Goal: Task Accomplishment & Management: Manage account settings

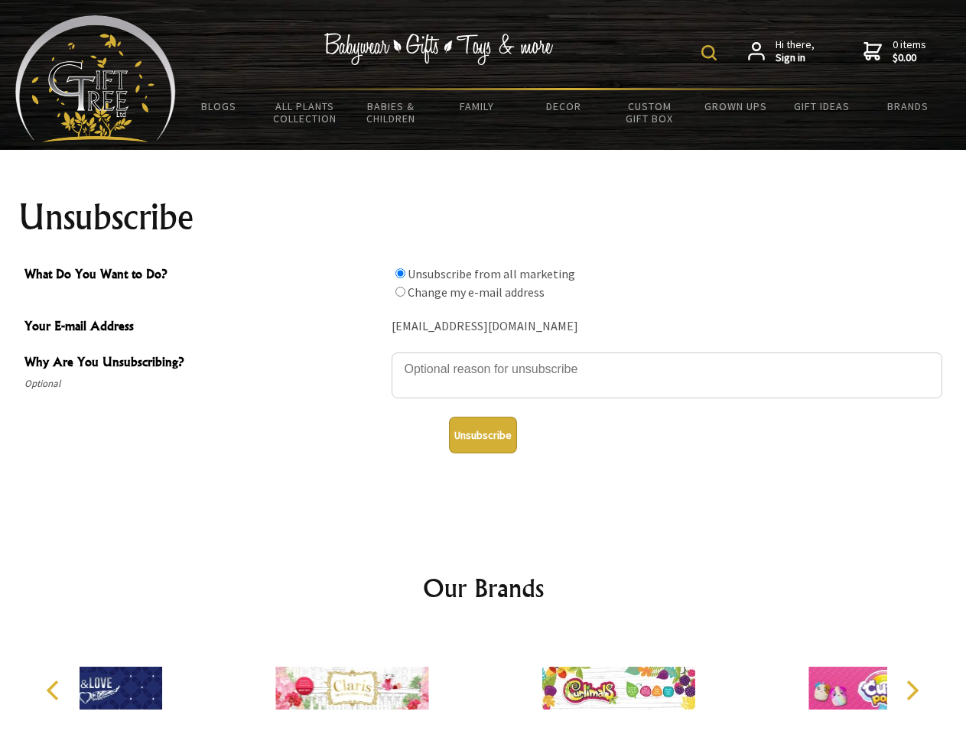
click at [712, 53] on img at bounding box center [709, 52] width 15 height 15
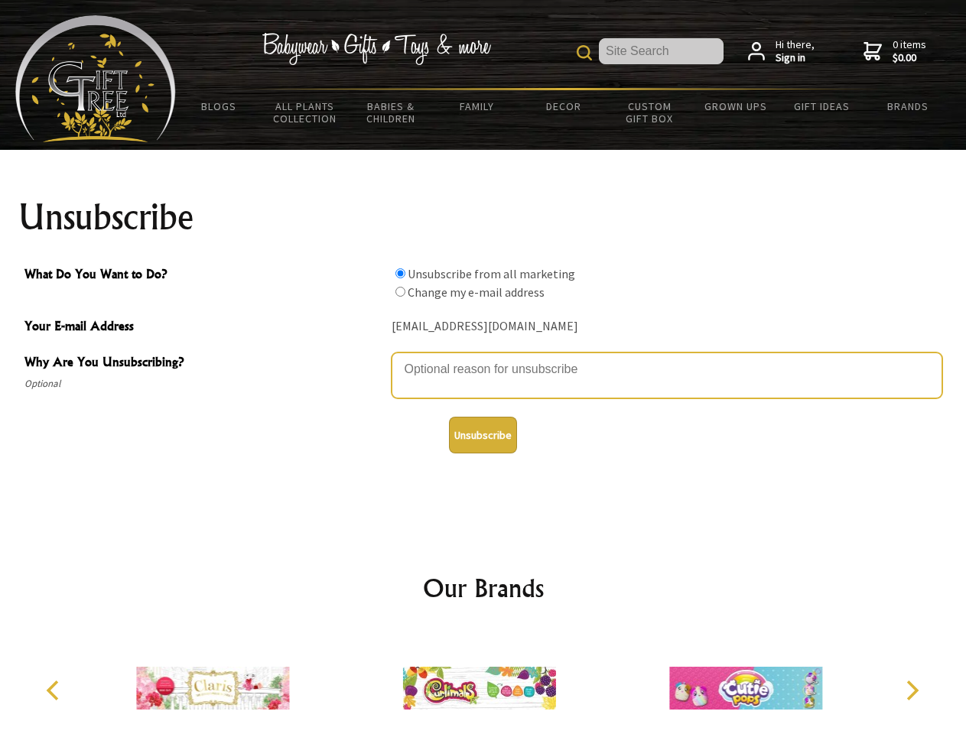
click at [484, 358] on textarea "Why Are You Unsubscribing?" at bounding box center [667, 376] width 551 height 46
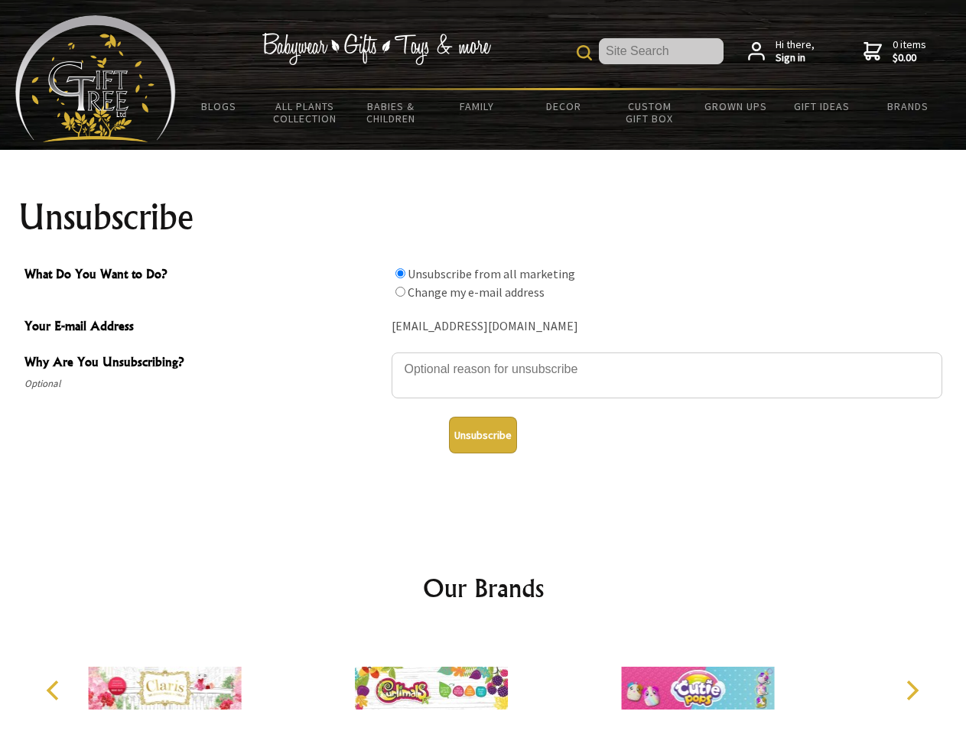
click at [400, 273] on input "What Do You Want to Do?" at bounding box center [401, 274] width 10 height 10
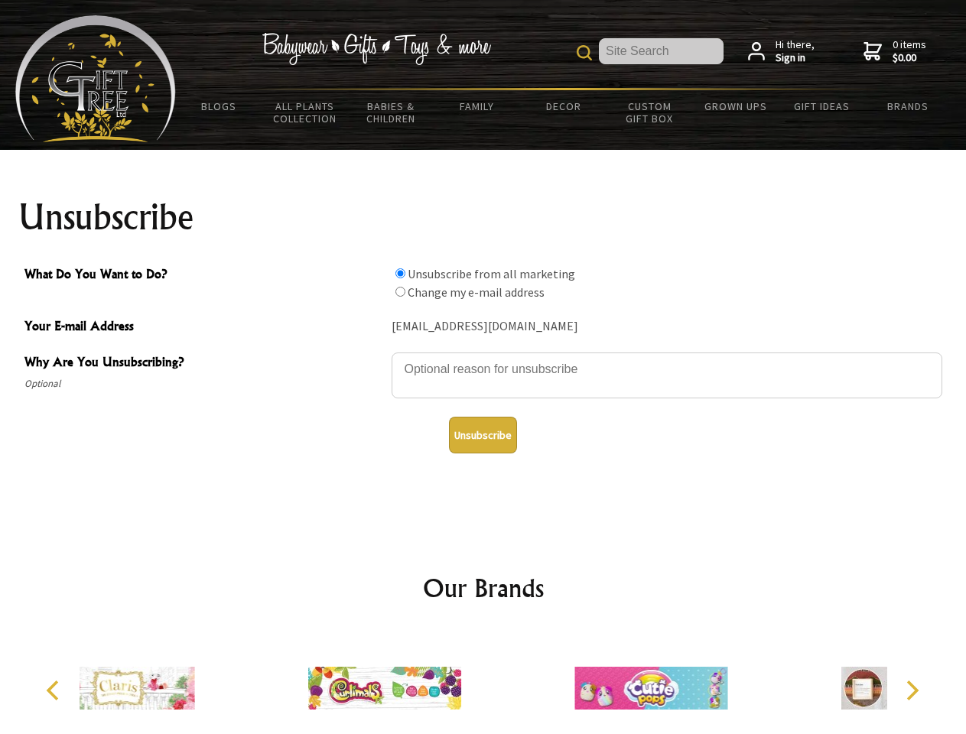
click at [400, 291] on input "What Do You Want to Do?" at bounding box center [401, 292] width 10 height 10
radio input "true"
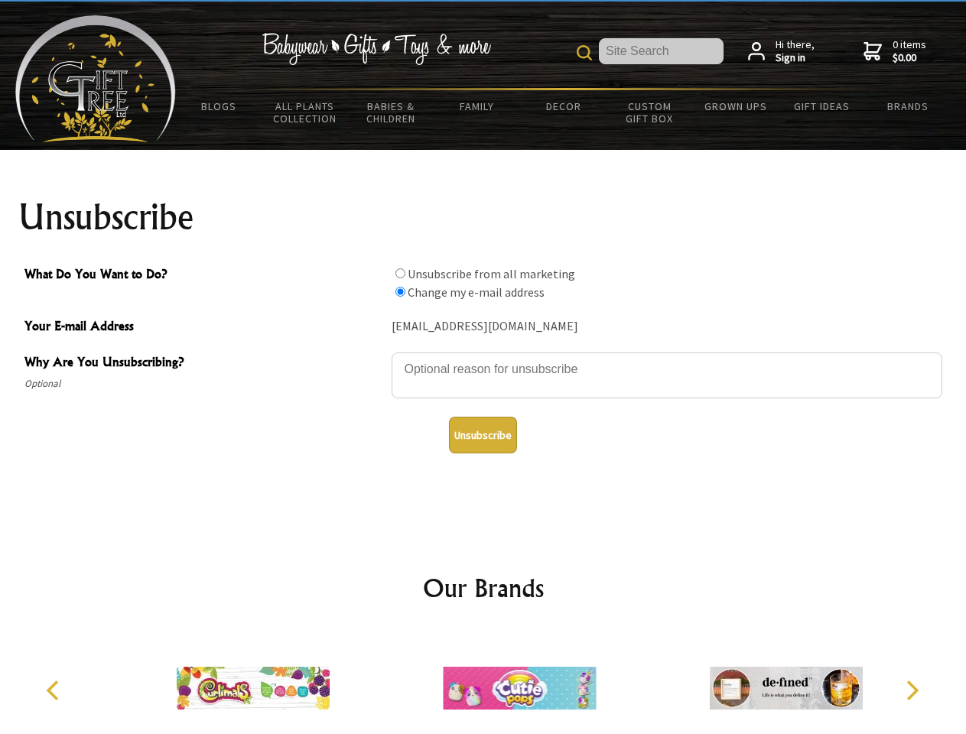
click at [483, 435] on button "Unsubscribe" at bounding box center [483, 435] width 68 height 37
click at [55, 691] on icon "Previous" at bounding box center [54, 691] width 20 height 20
click at [912, 691] on icon "Next" at bounding box center [911, 691] width 20 height 20
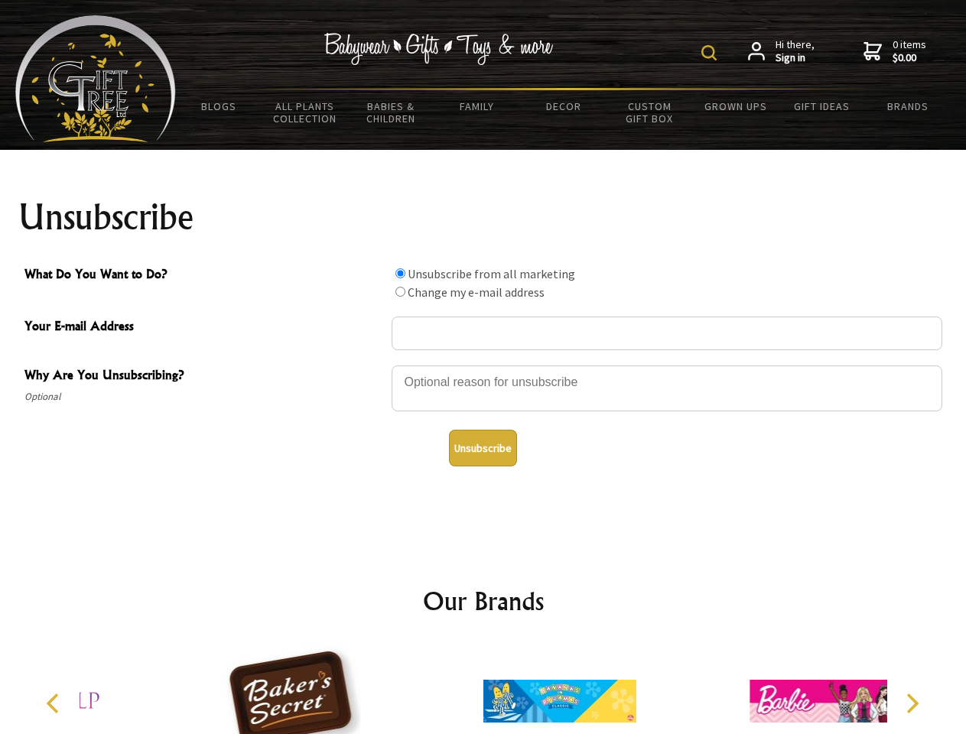
click at [712, 53] on img at bounding box center [709, 52] width 15 height 15
click at [484, 365] on div at bounding box center [667, 391] width 551 height 54
click at [400, 273] on input "What Do You Want to Do?" at bounding box center [401, 274] width 10 height 10
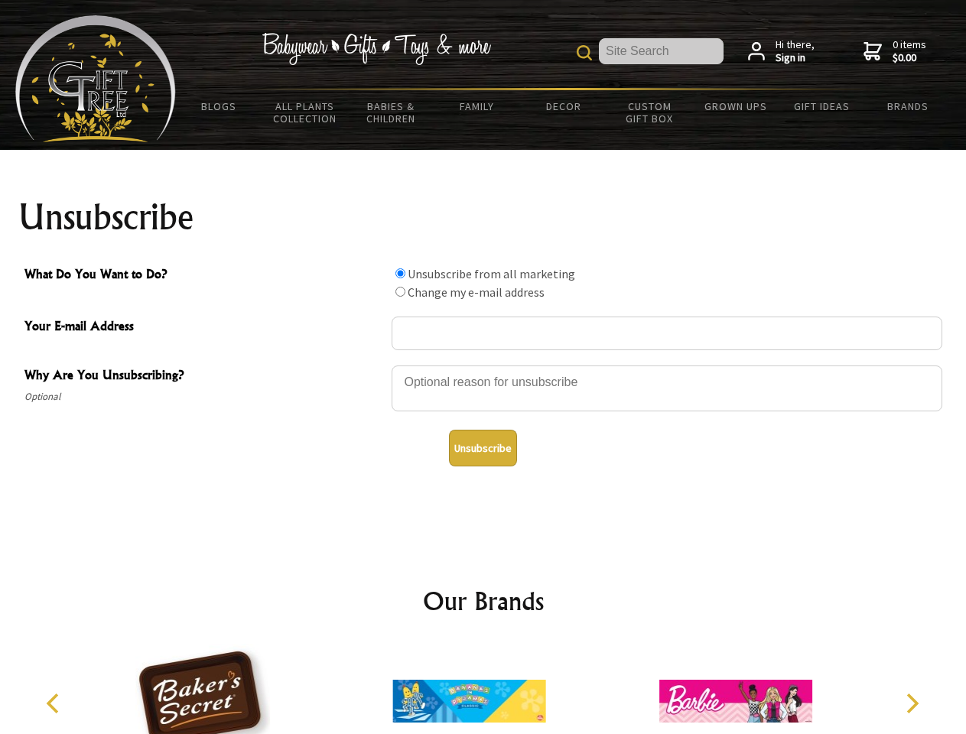
click at [400, 291] on input "What Do You Want to Do?" at bounding box center [401, 292] width 10 height 10
radio input "true"
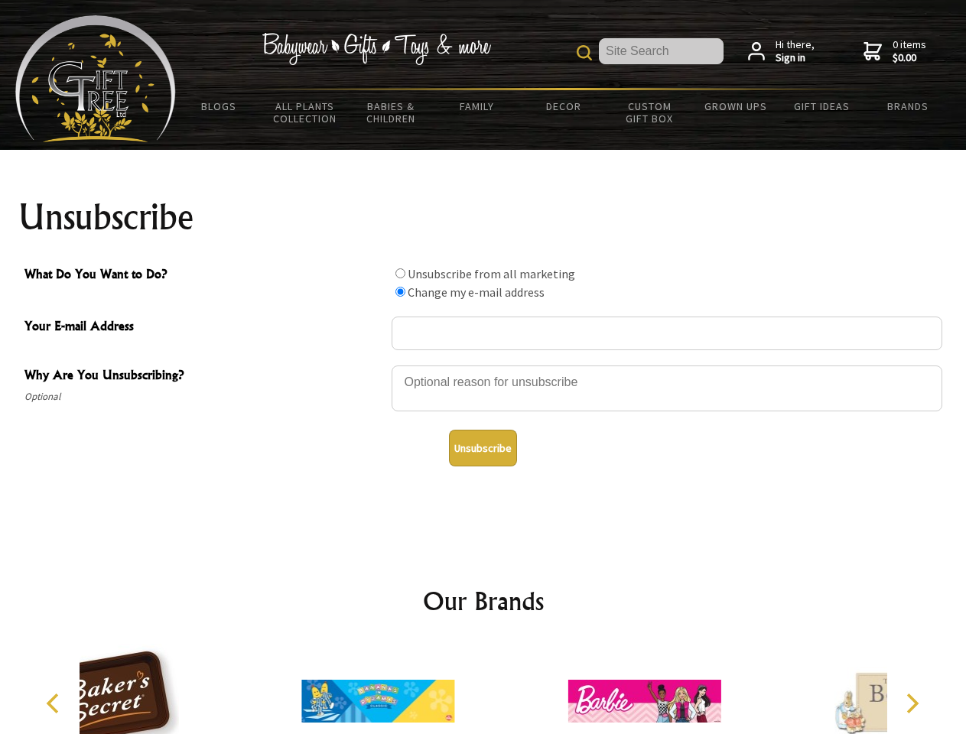
click at [483, 448] on button "Unsubscribe" at bounding box center [483, 448] width 68 height 37
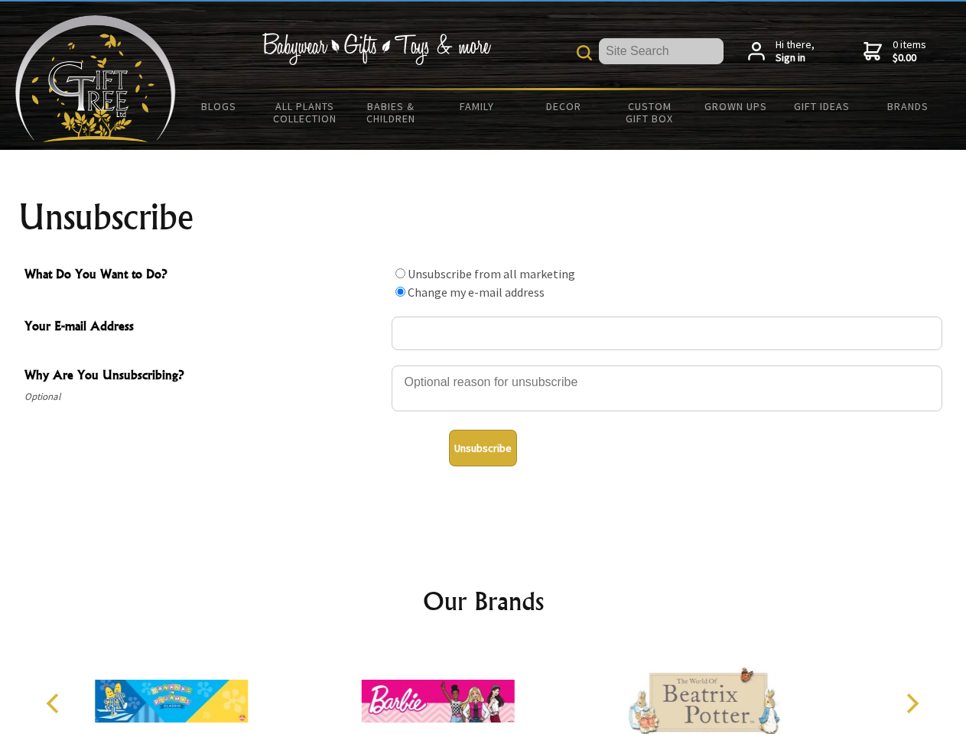
click at [55, 704] on icon "Previous" at bounding box center [54, 704] width 20 height 20
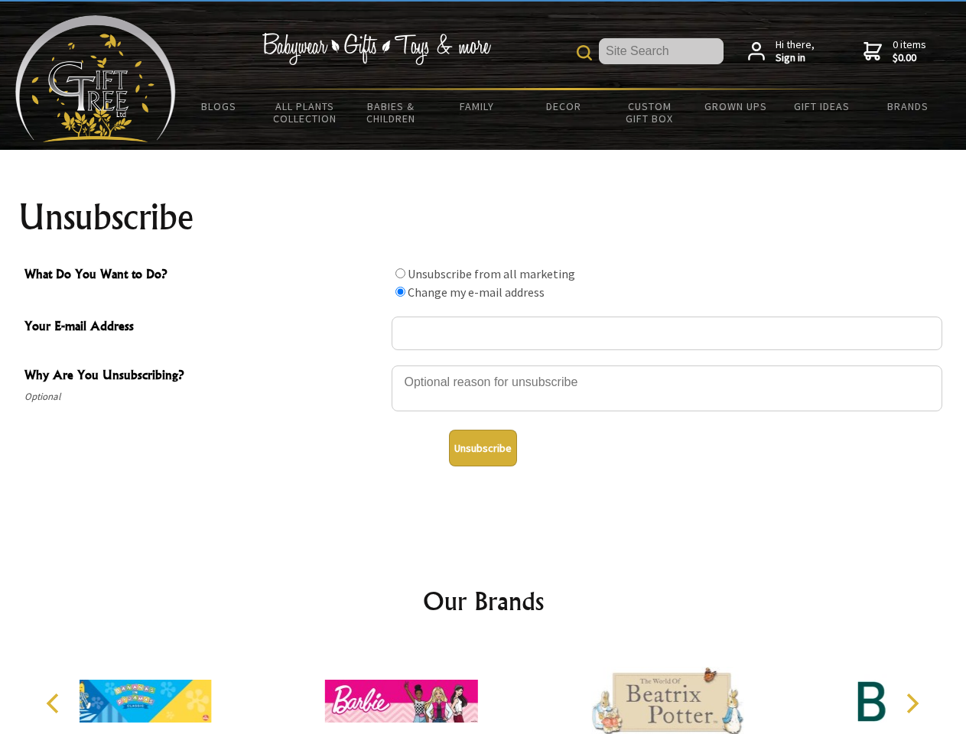
click at [912, 704] on icon "Next" at bounding box center [911, 704] width 20 height 20
